Goal: Task Accomplishment & Management: Manage account settings

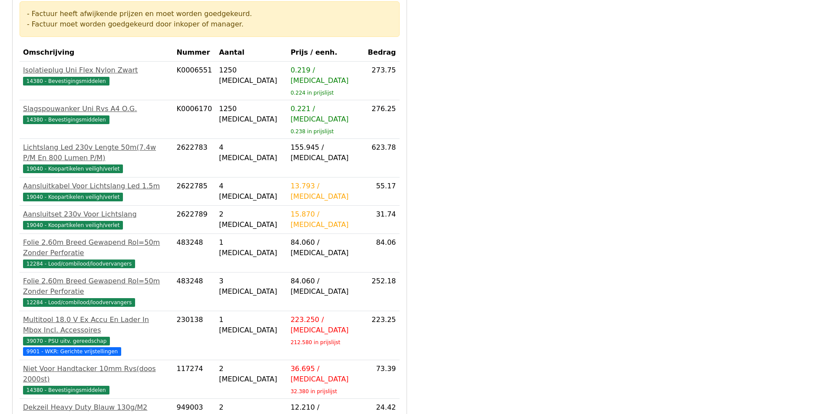
scroll to position [348, 0]
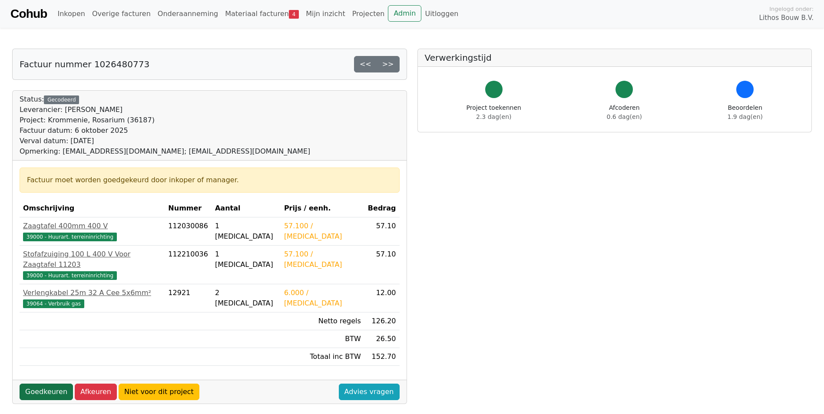
click at [46, 384] on link "Goedkeuren" at bounding box center [46, 392] width 53 height 17
